Goal: Information Seeking & Learning: Learn about a topic

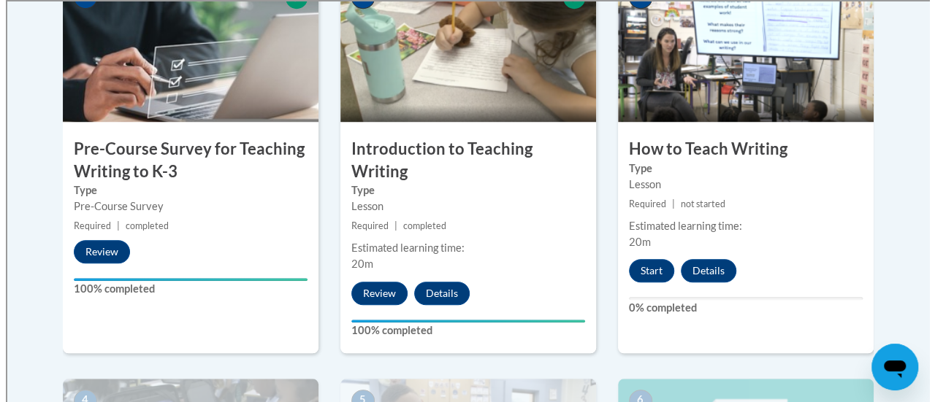
scroll to position [577, 0]
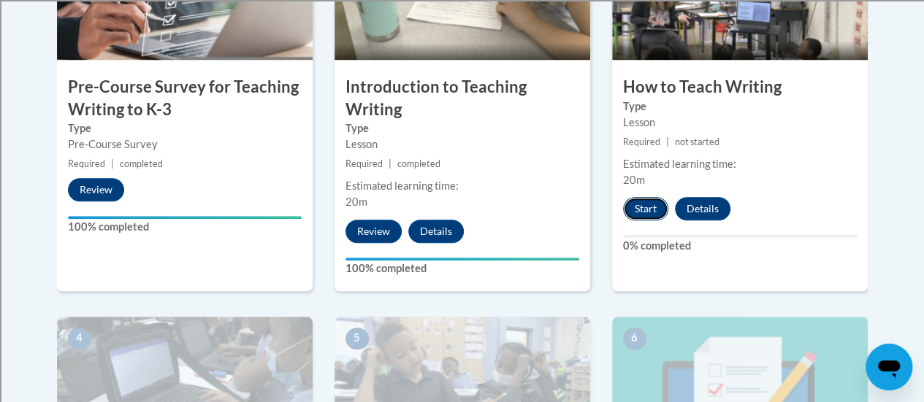
click at [651, 211] on button "Start" at bounding box center [645, 208] width 45 height 23
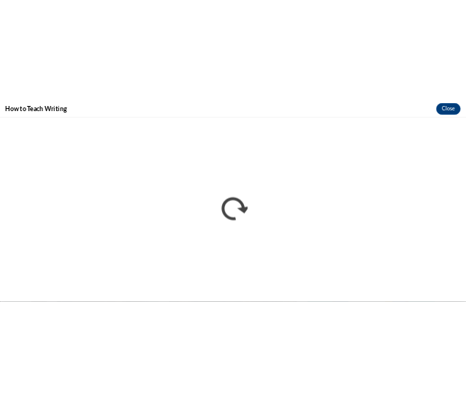
scroll to position [0, 0]
